Goal: Use online tool/utility: Utilize a website feature to perform a specific function

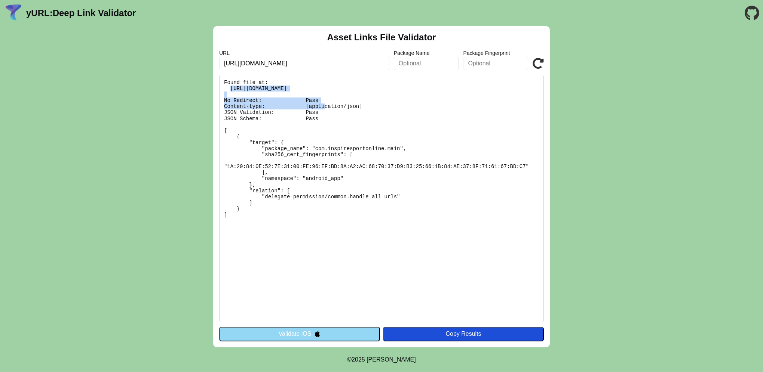
click at [333, 336] on button "Validate iOS" at bounding box center [299, 334] width 161 height 14
